Goal: Task Accomplishment & Management: Use online tool/utility

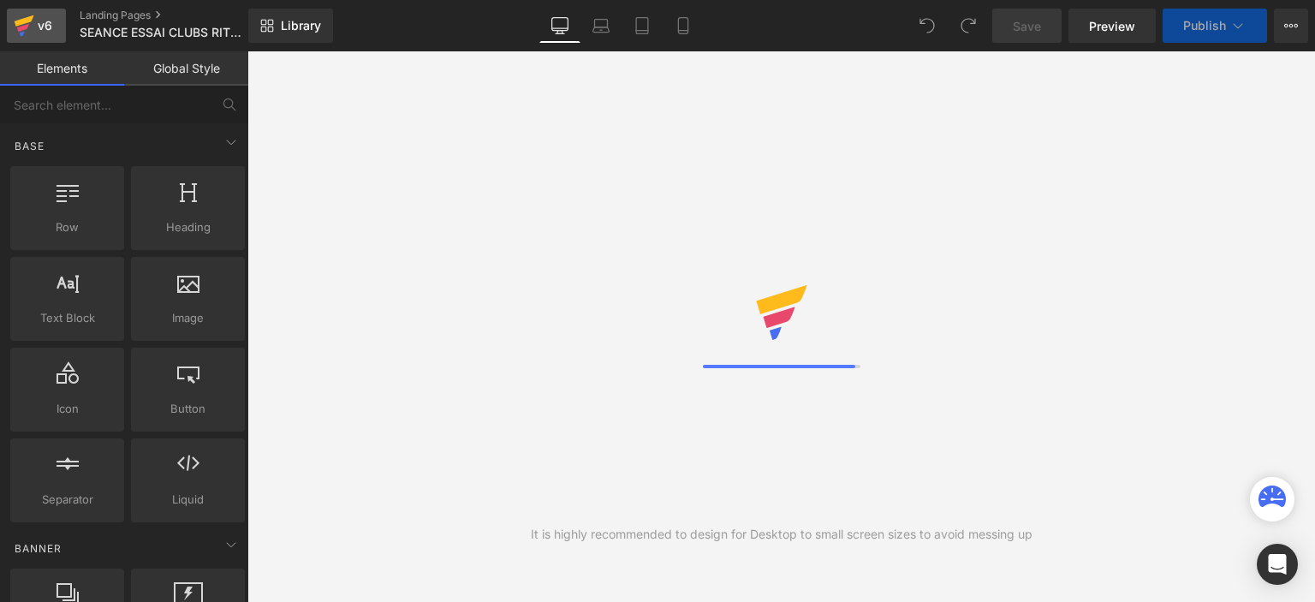
click at [48, 22] on div "v6" at bounding box center [44, 26] width 21 height 22
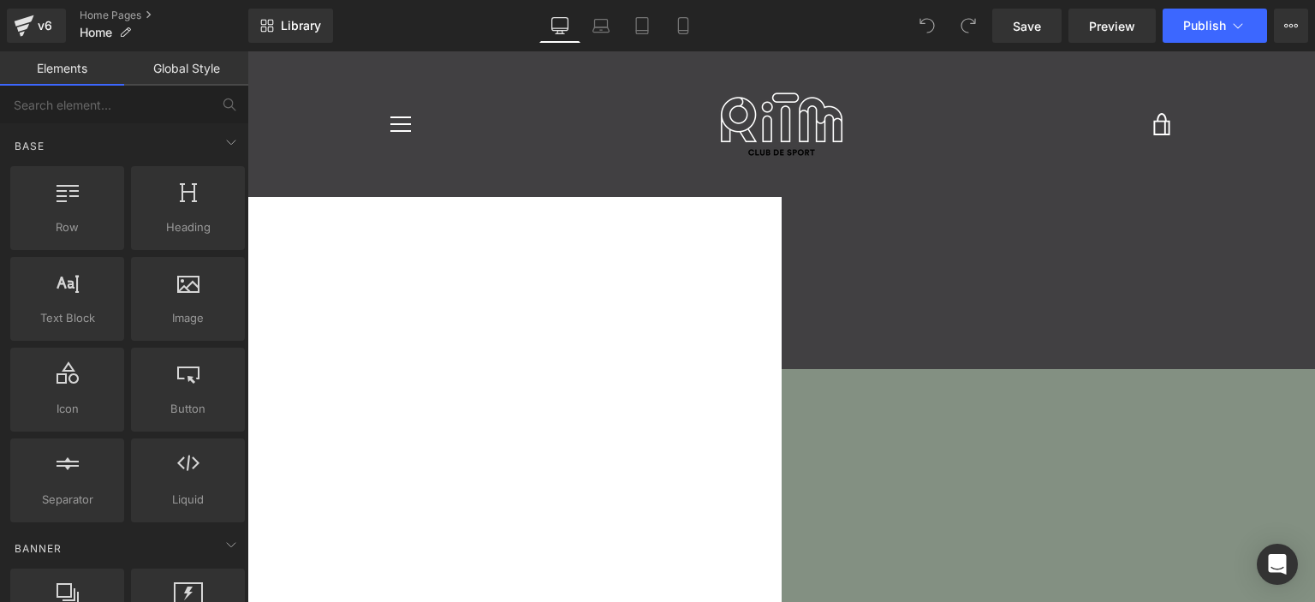
scroll to position [2438, 1055]
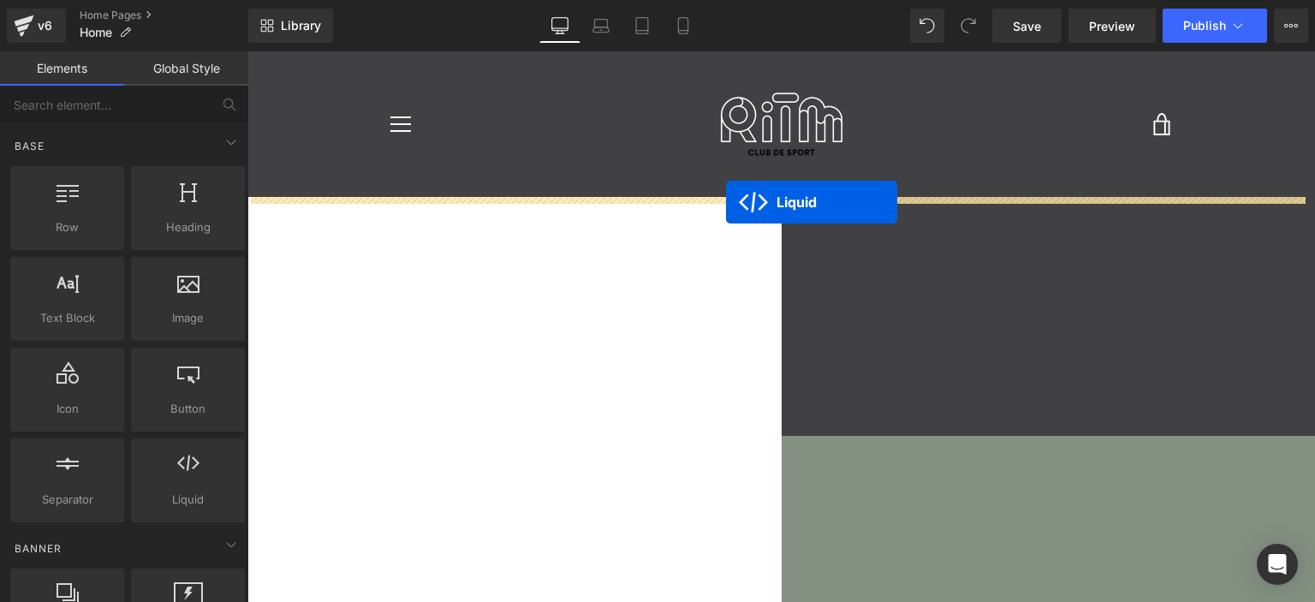
drag, startPoint x: 726, startPoint y: 235, endPoint x: 726, endPoint y: 202, distance: 32.5
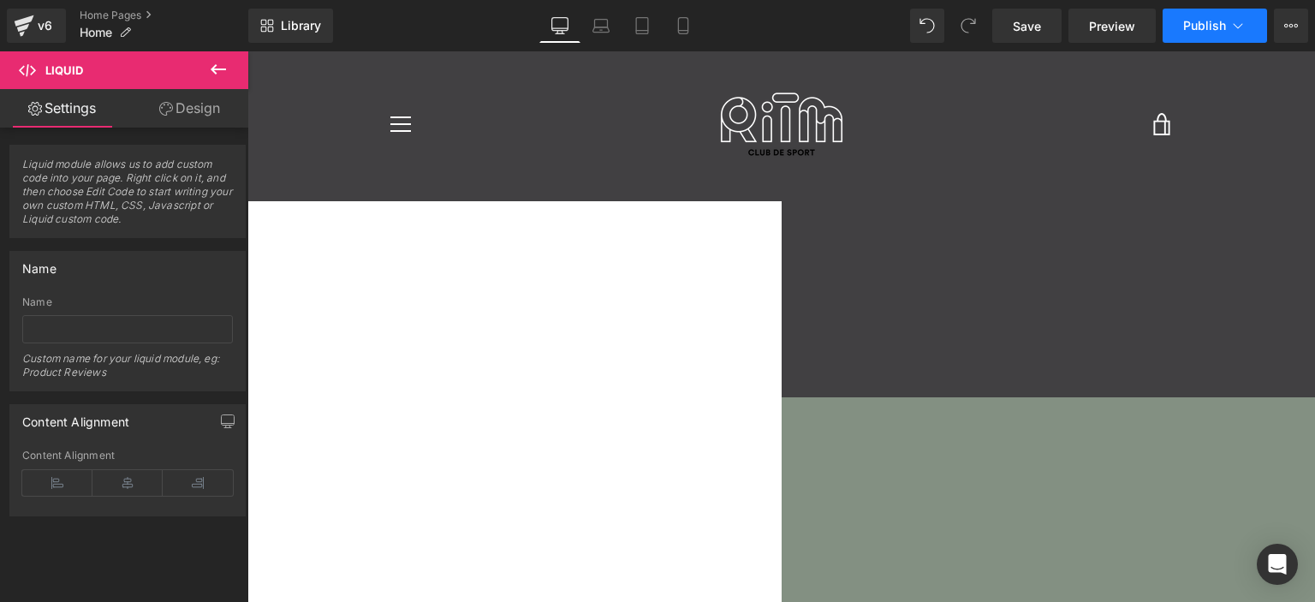
click at [1209, 25] on span "Publish" at bounding box center [1204, 26] width 43 height 14
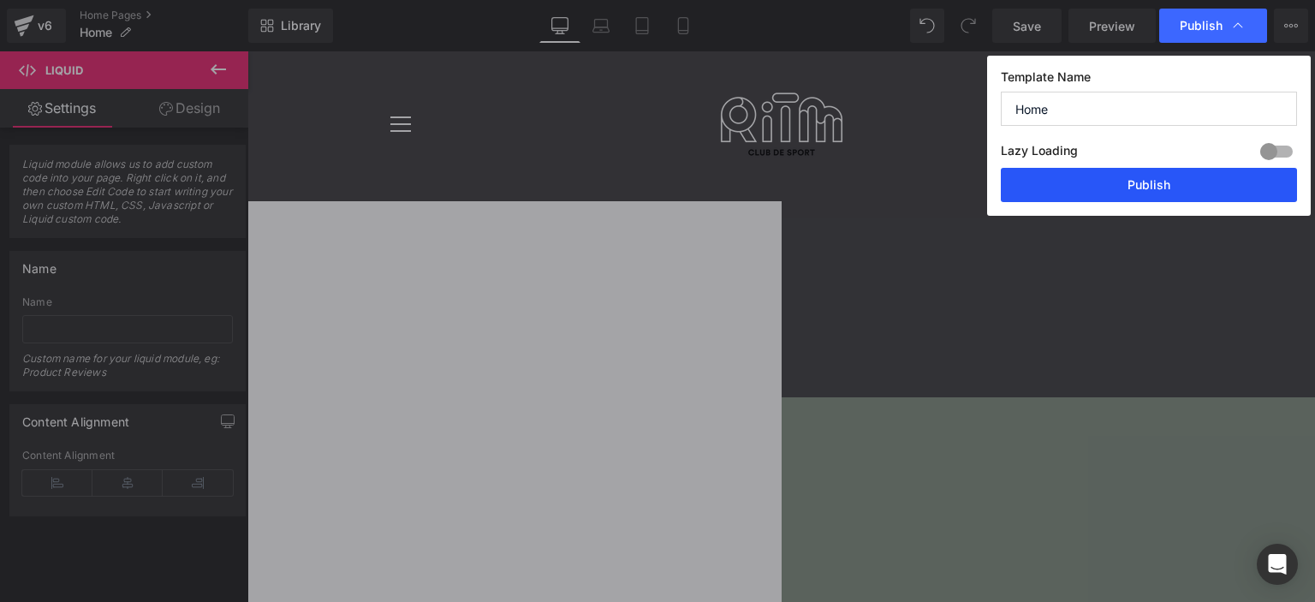
click at [1150, 184] on button "Publish" at bounding box center [1149, 185] width 296 height 34
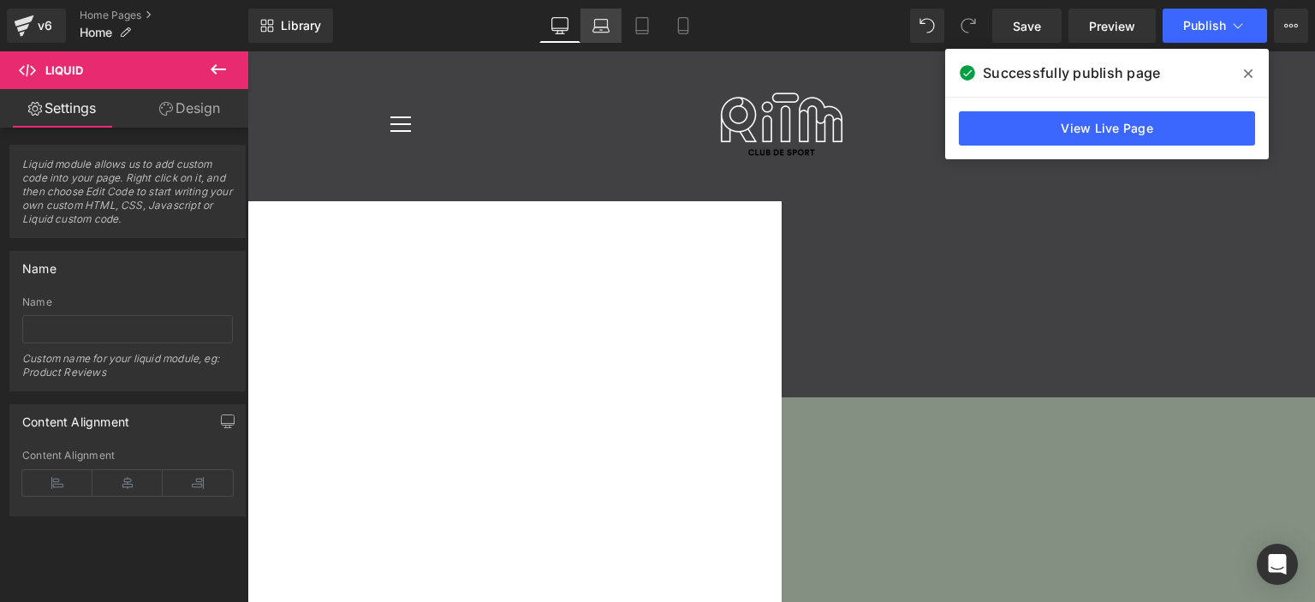
click at [595, 28] on icon at bounding box center [600, 25] width 17 height 17
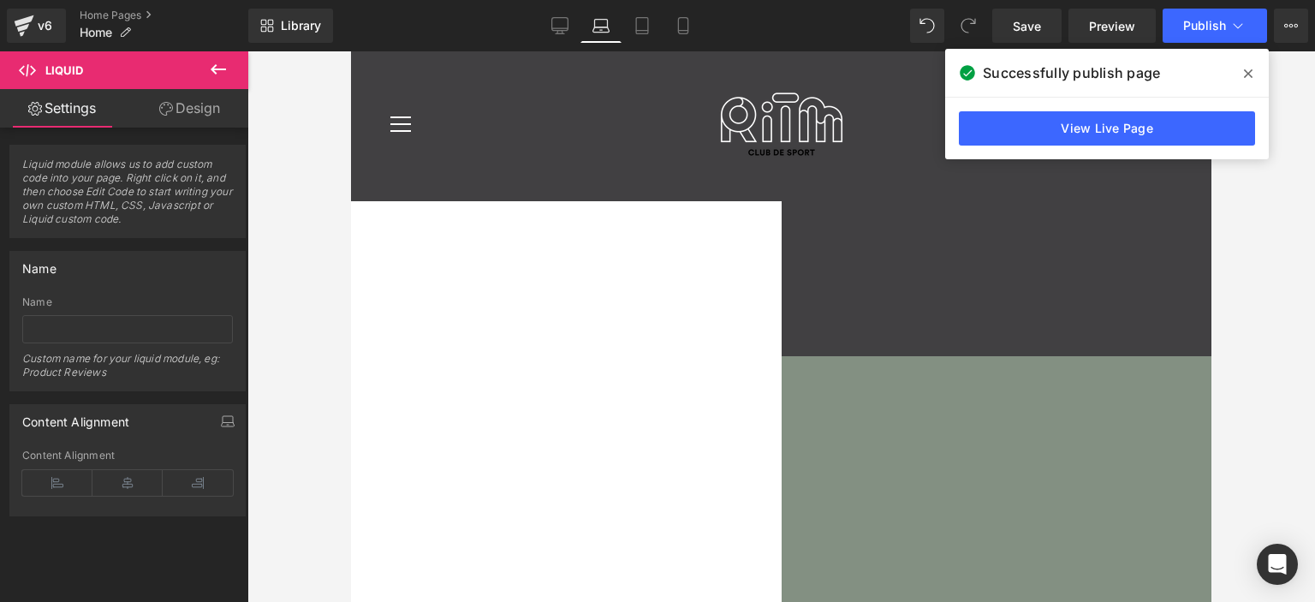
scroll to position [1838, 847]
drag, startPoint x: 675, startPoint y: 30, endPoint x: 280, endPoint y: 111, distance: 403.7
click at [675, 30] on icon at bounding box center [683, 25] width 17 height 17
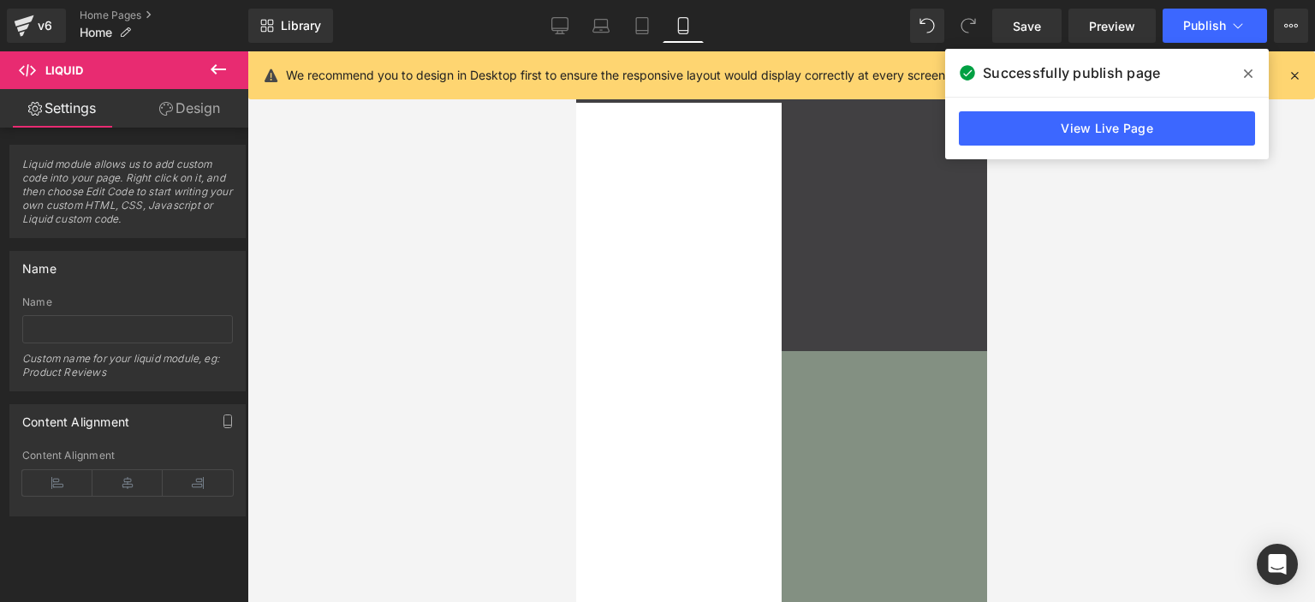
scroll to position [1795, 397]
